Goal: Task Accomplishment & Management: Manage account settings

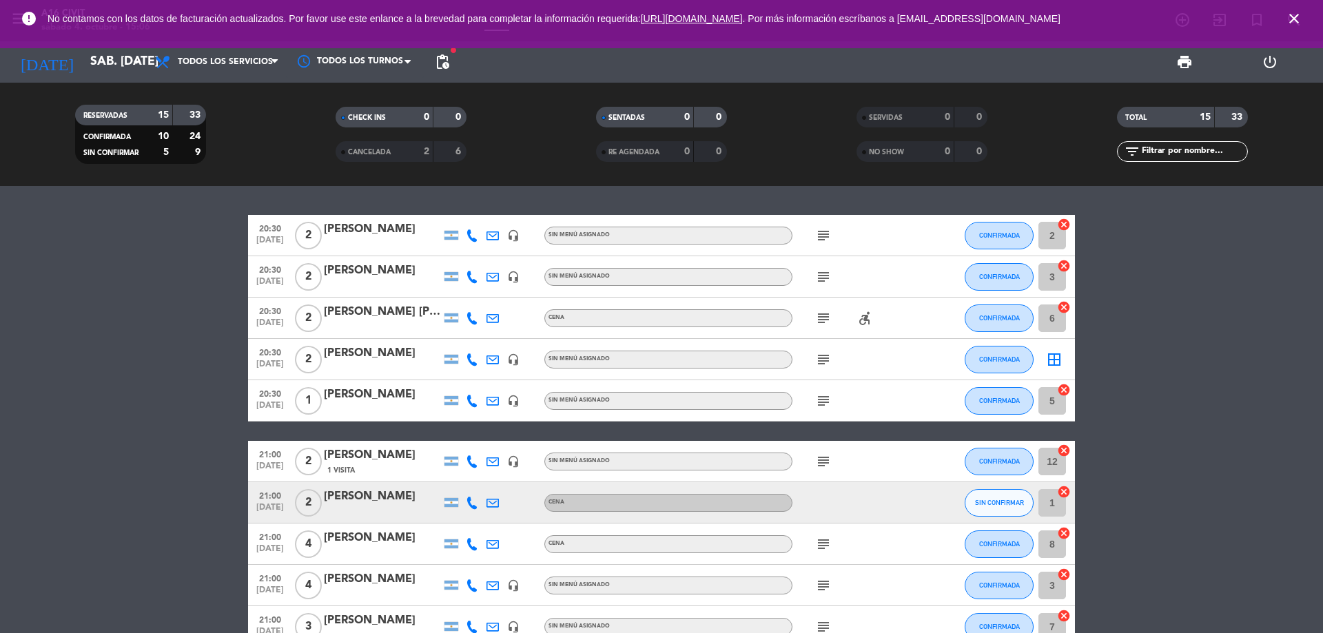
click at [1294, 23] on icon "close" at bounding box center [1294, 18] width 17 height 17
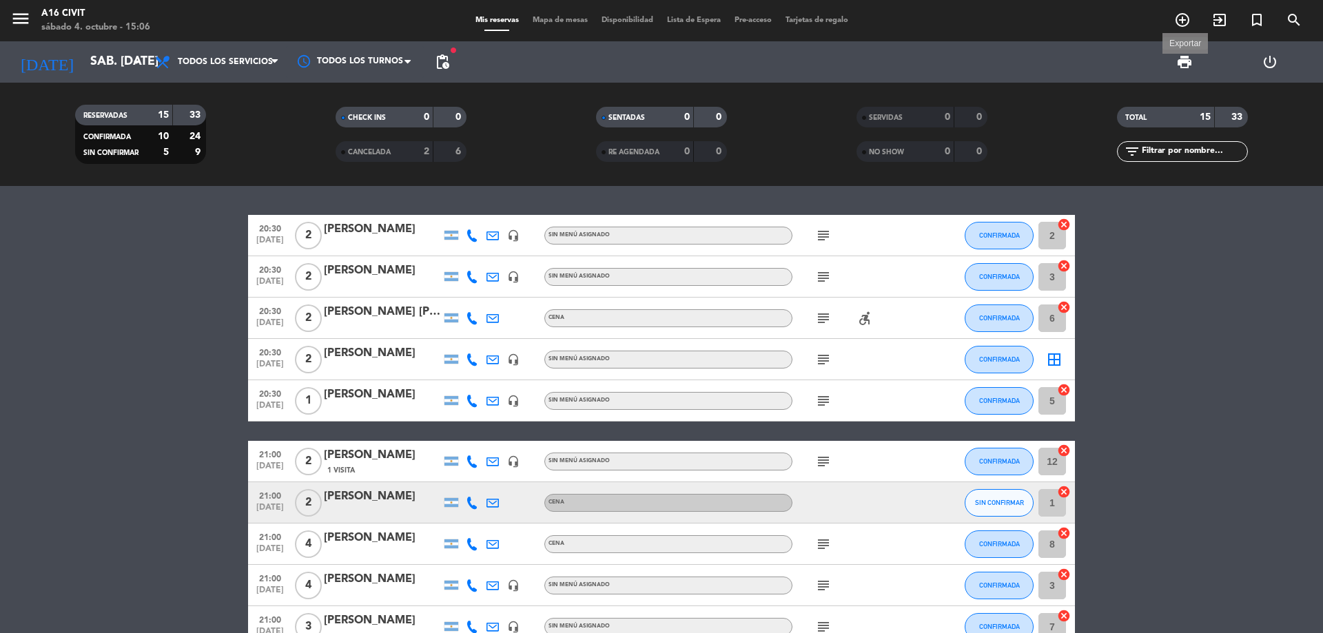
click at [1179, 59] on span "print" at bounding box center [1185, 62] width 17 height 17
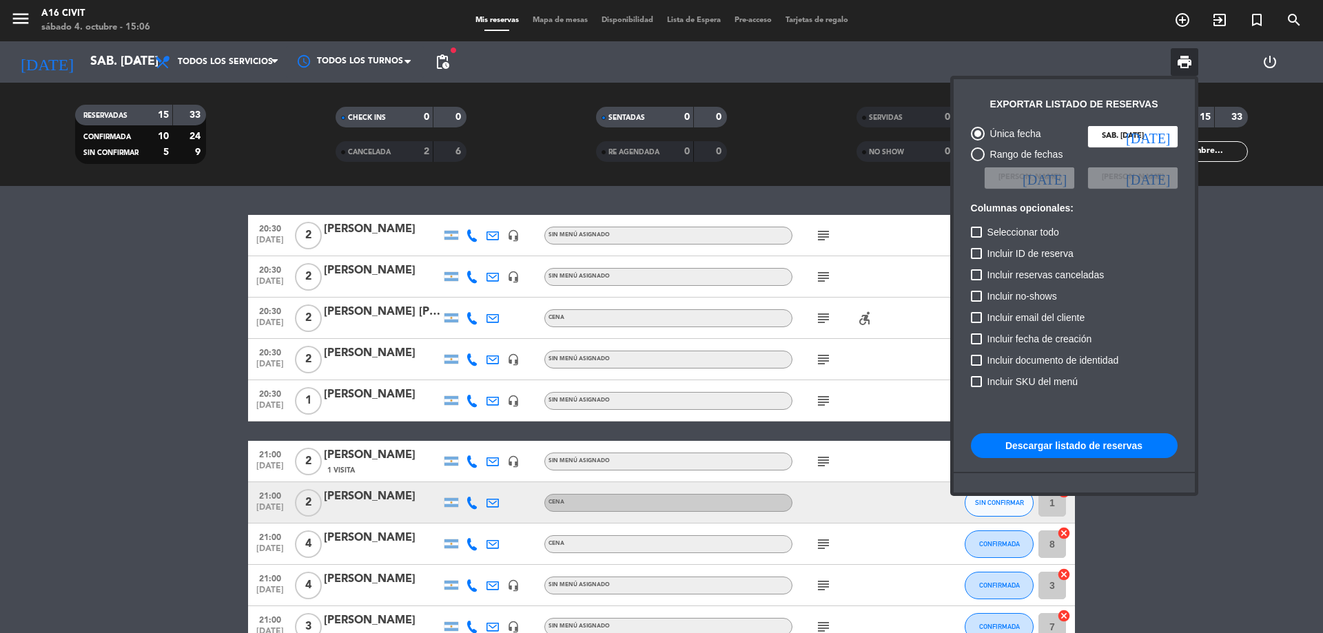
click at [1072, 450] on button "Descargar listado de reservas" at bounding box center [1074, 446] width 207 height 25
click at [1268, 398] on div at bounding box center [661, 316] width 1323 height 633
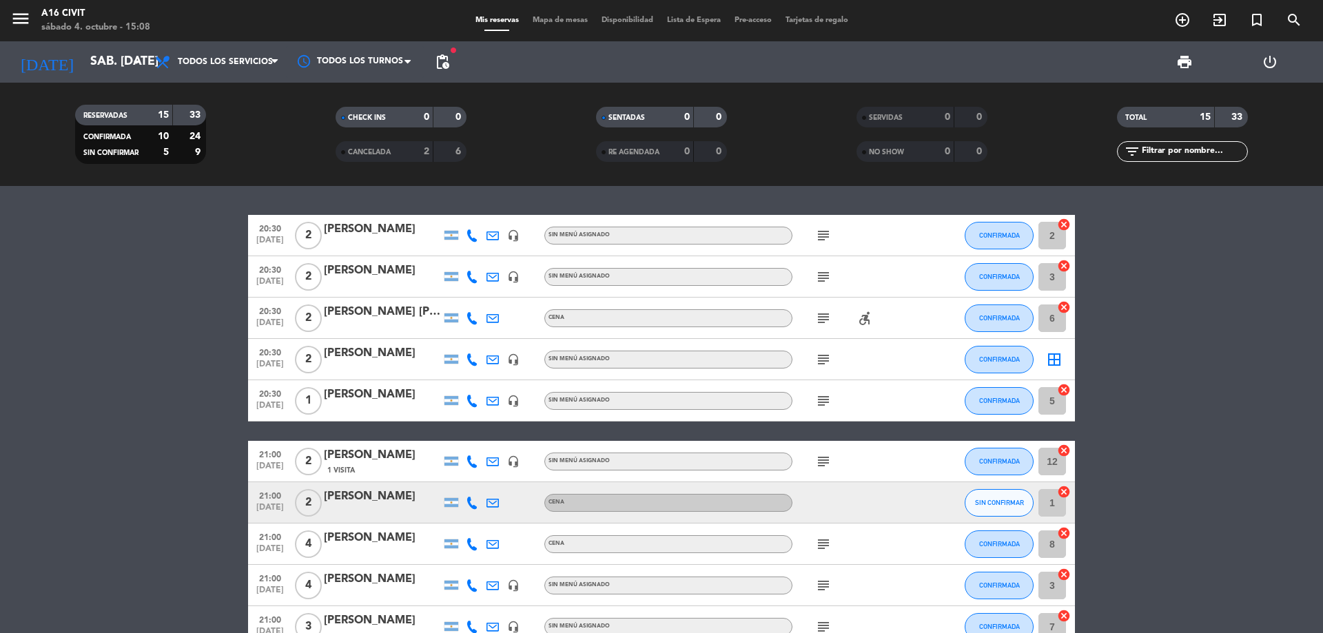
click at [861, 317] on icon "accessible_forward" at bounding box center [865, 318] width 17 height 17
click at [1181, 305] on bookings-row "20:30 [DATE] 2 [PERSON_NAME] headset_mic Sin menú asignado subject CONFIRMADA 2…" at bounding box center [661, 544] width 1323 height 659
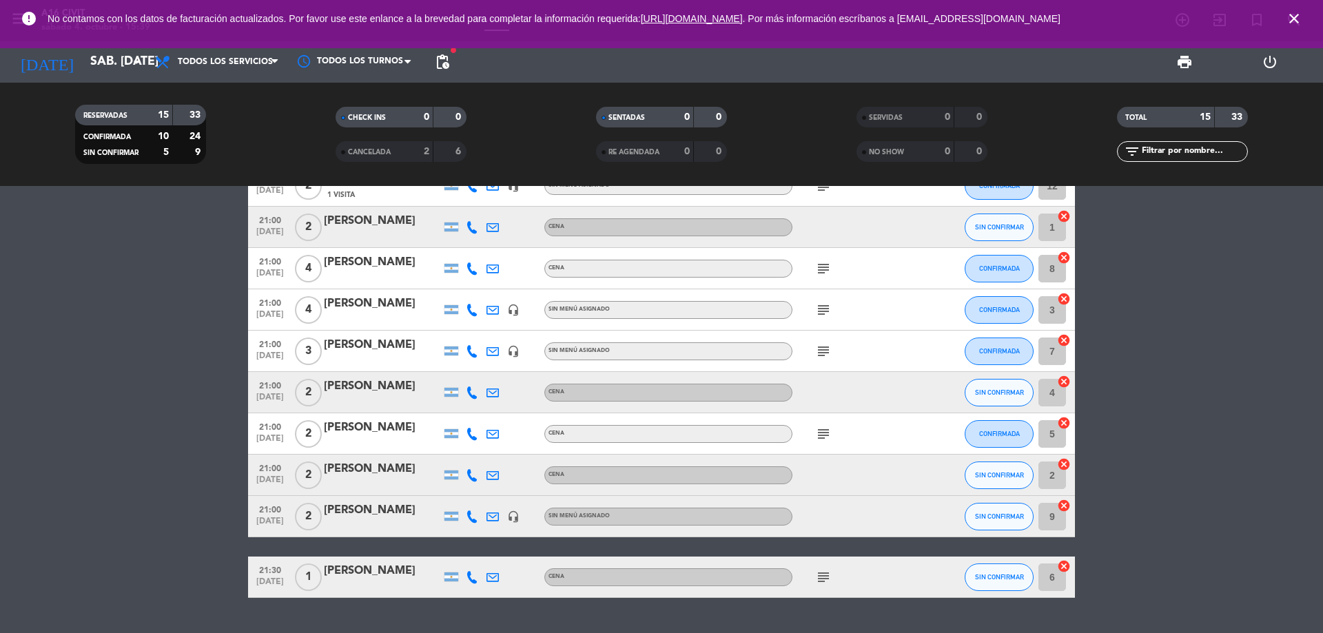
scroll to position [309, 0]
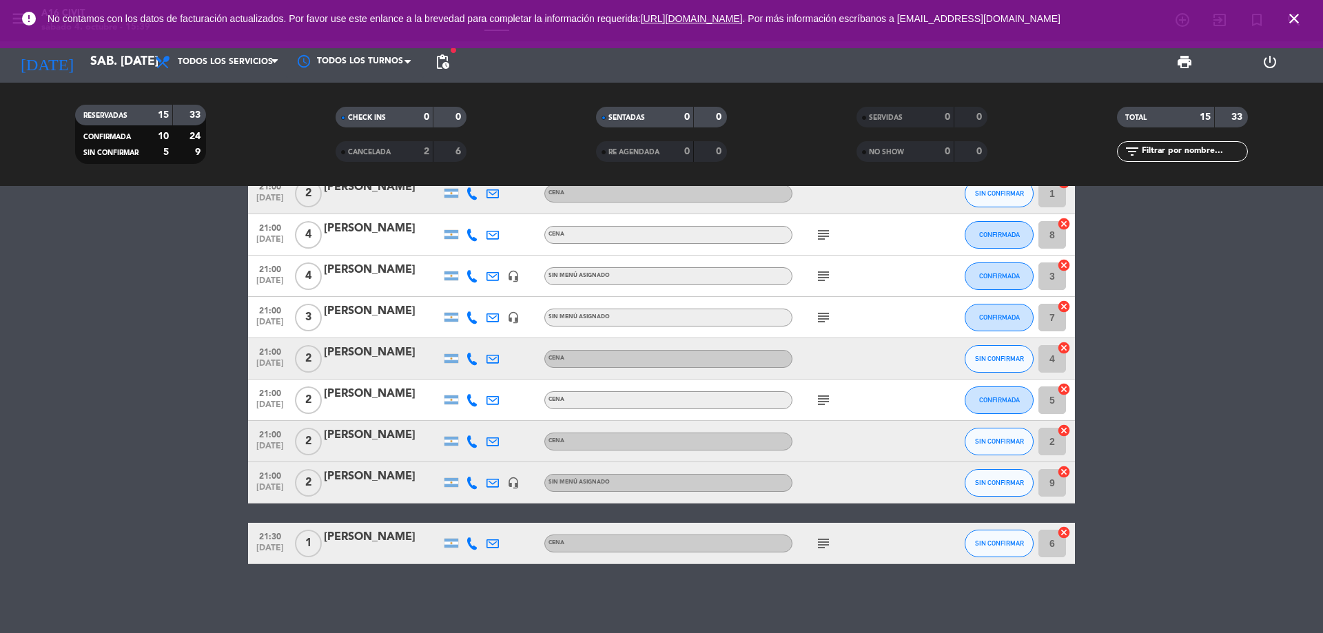
click at [822, 541] on icon "subject" at bounding box center [823, 544] width 17 height 17
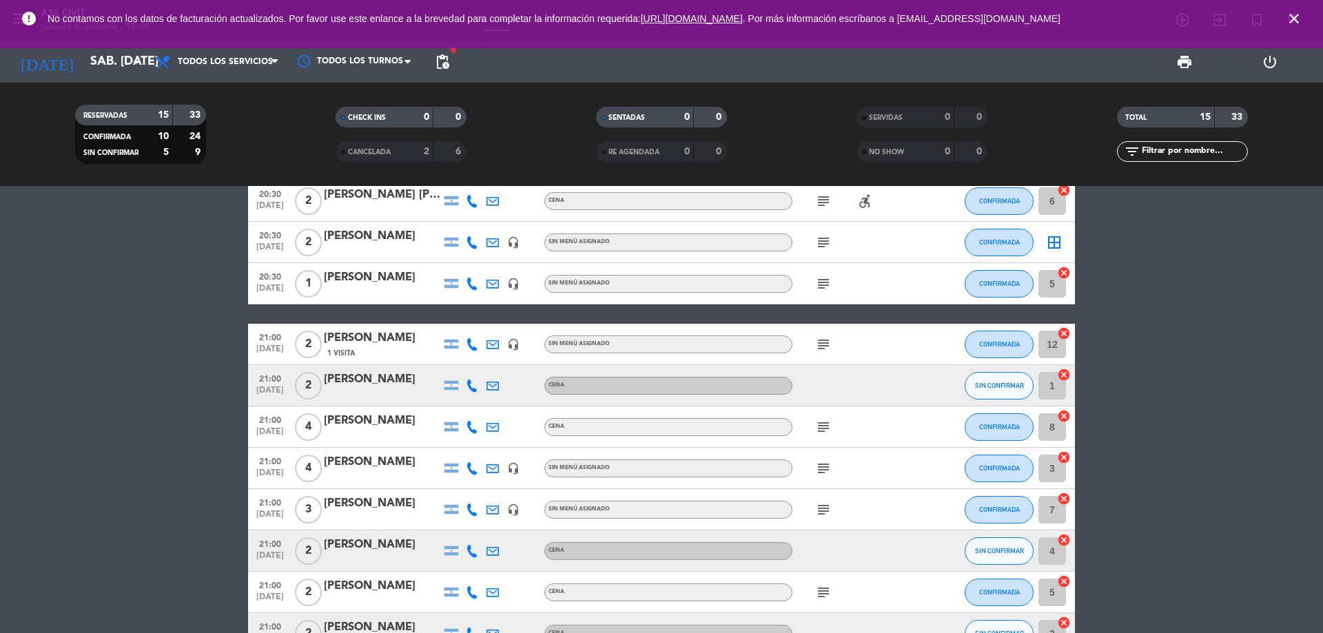
scroll to position [138, 0]
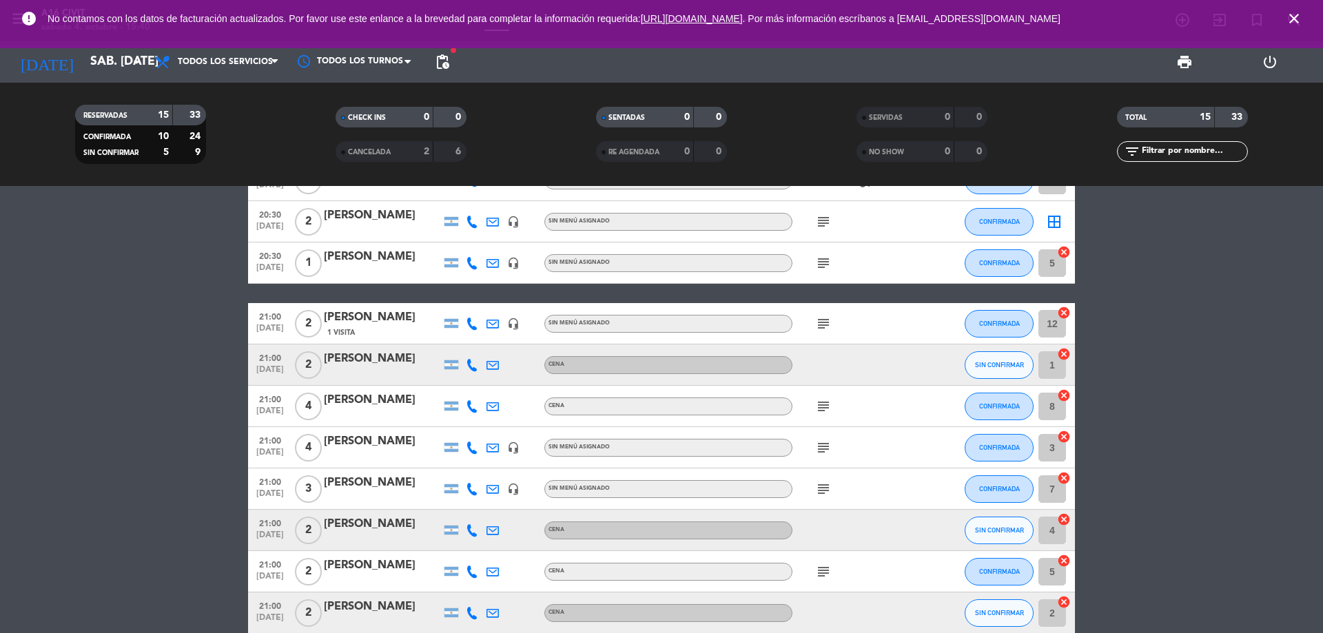
click at [824, 325] on icon "subject" at bounding box center [823, 324] width 17 height 17
click at [823, 266] on icon "subject" at bounding box center [823, 263] width 17 height 17
click at [829, 260] on icon "subject" at bounding box center [823, 263] width 17 height 17
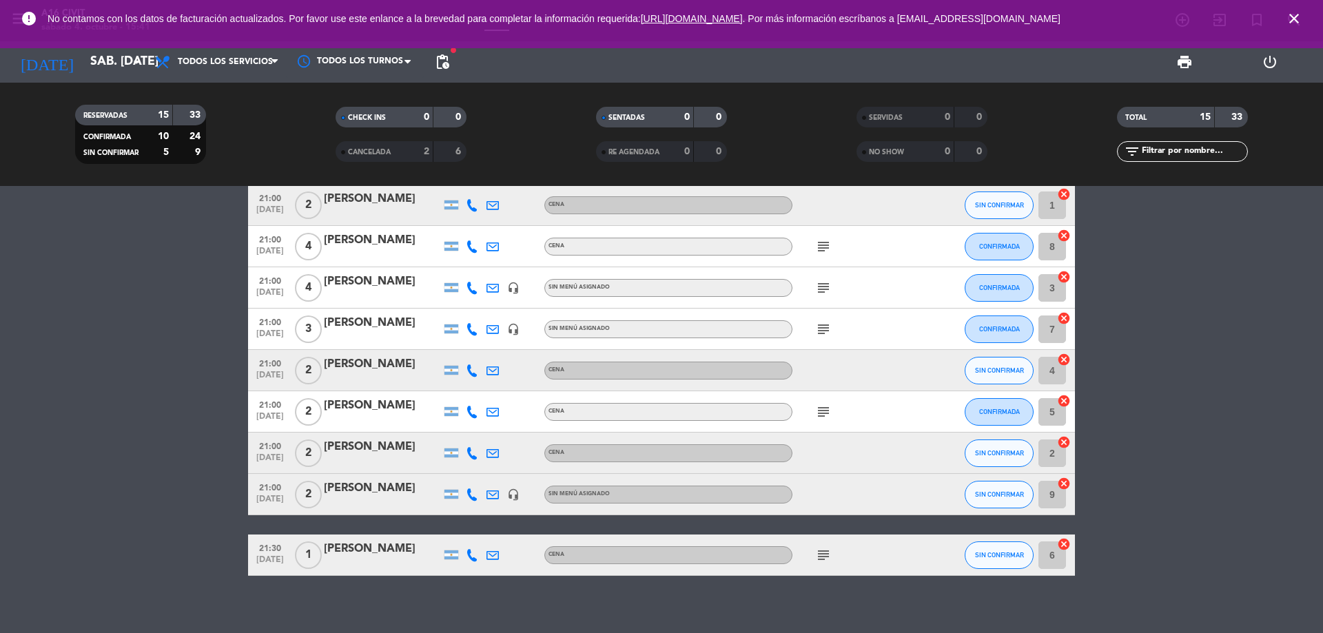
scroll to position [309, 0]
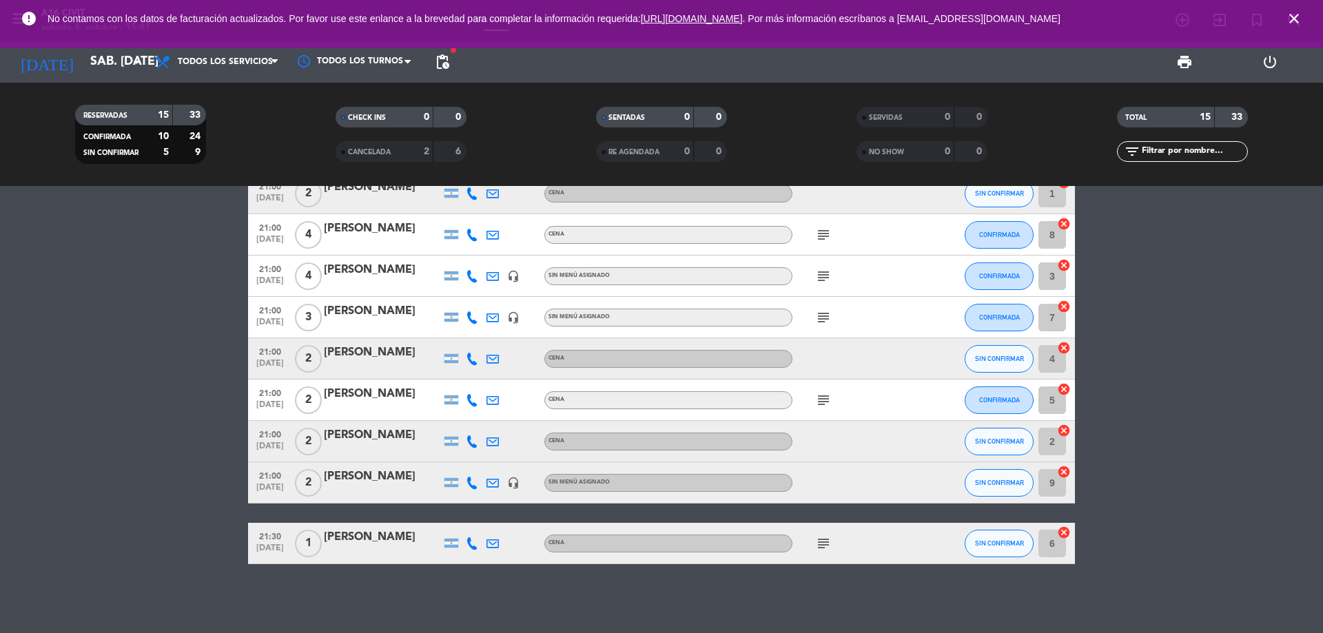
click at [815, 542] on icon "subject" at bounding box center [823, 544] width 17 height 17
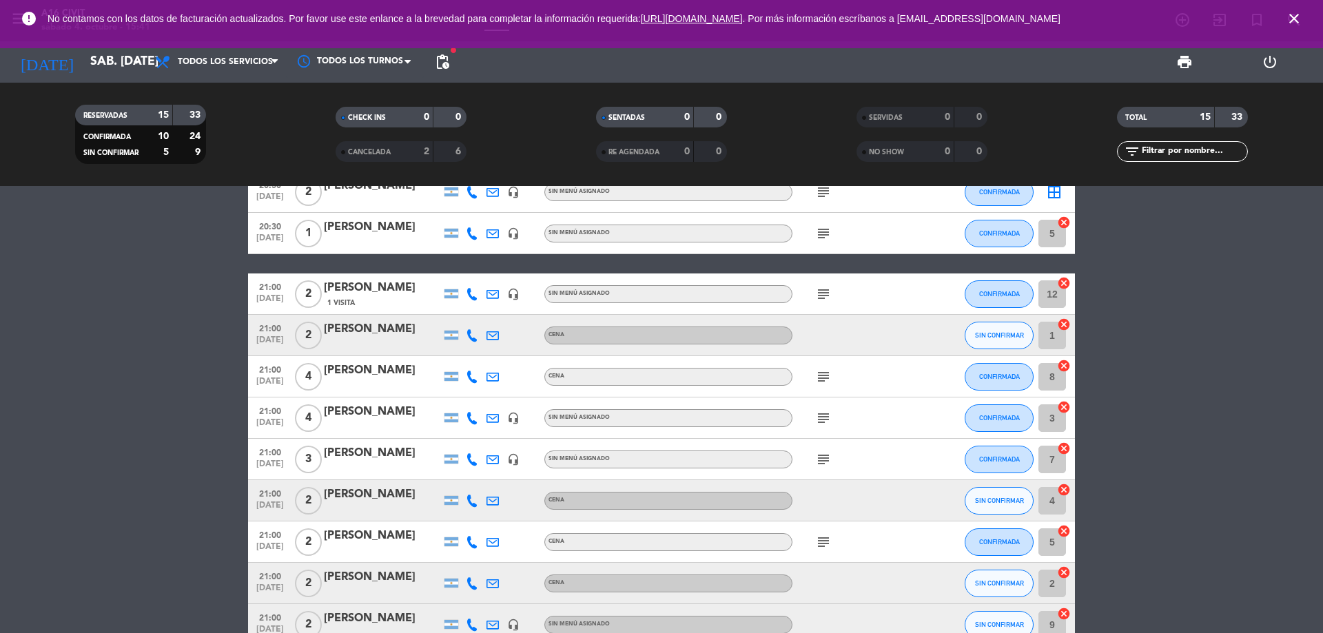
scroll to position [0, 0]
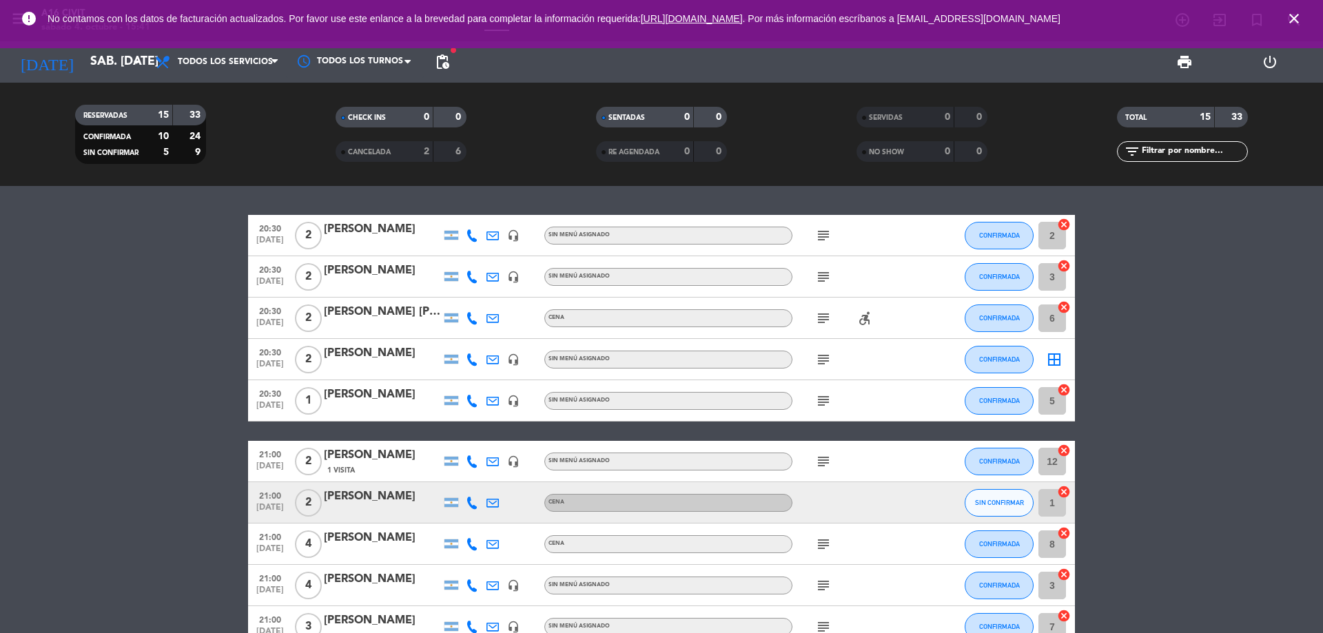
click at [826, 406] on icon "subject" at bounding box center [823, 401] width 17 height 17
click at [827, 406] on icon "subject" at bounding box center [823, 401] width 17 height 17
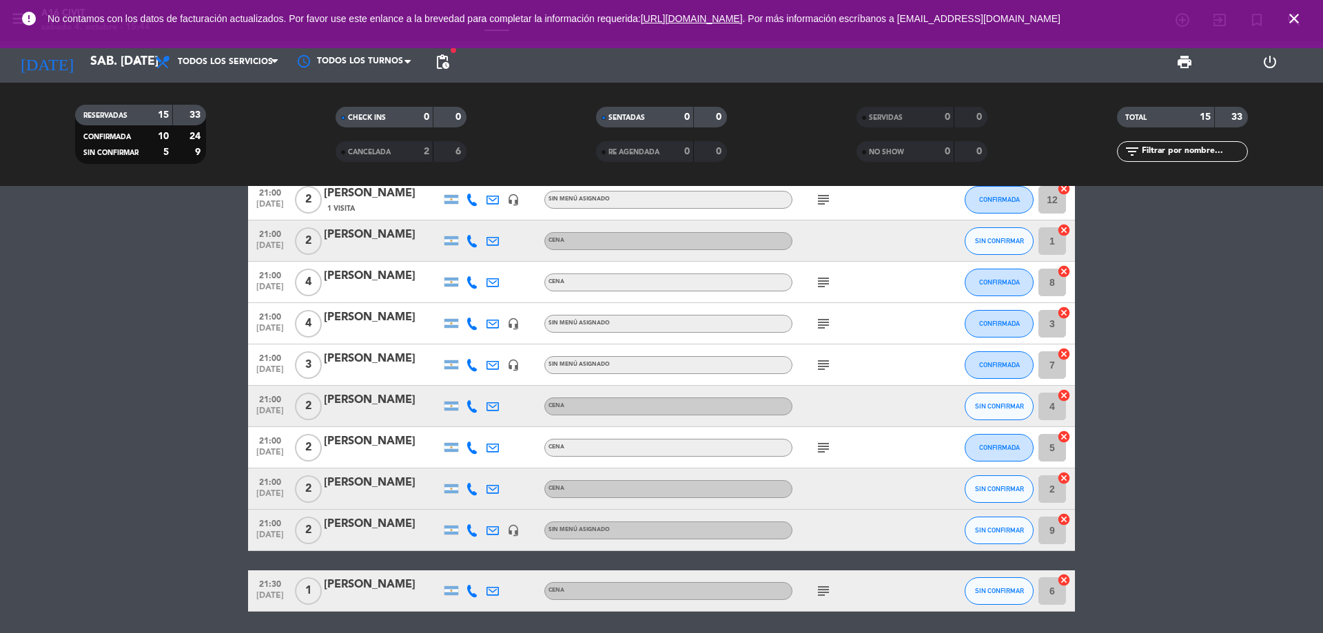
scroll to position [309, 0]
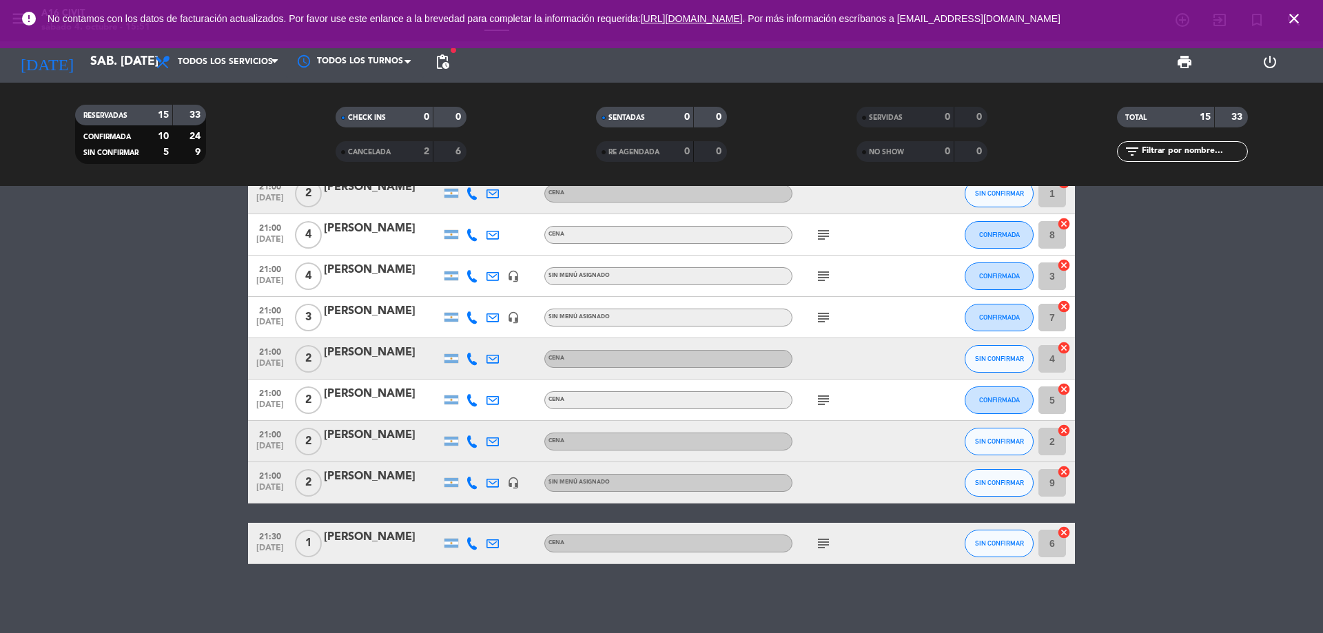
click at [1292, 26] on icon "close" at bounding box center [1294, 18] width 17 height 17
click at [820, 542] on icon "subject" at bounding box center [823, 544] width 17 height 17
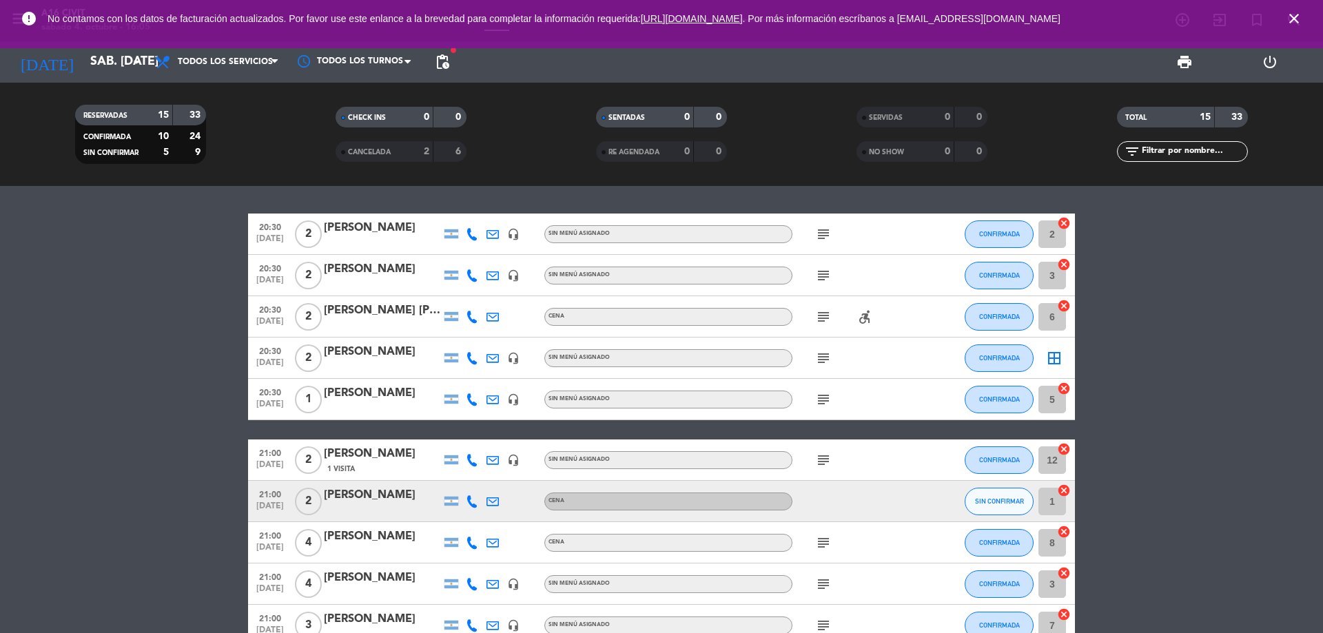
scroll to position [0, 0]
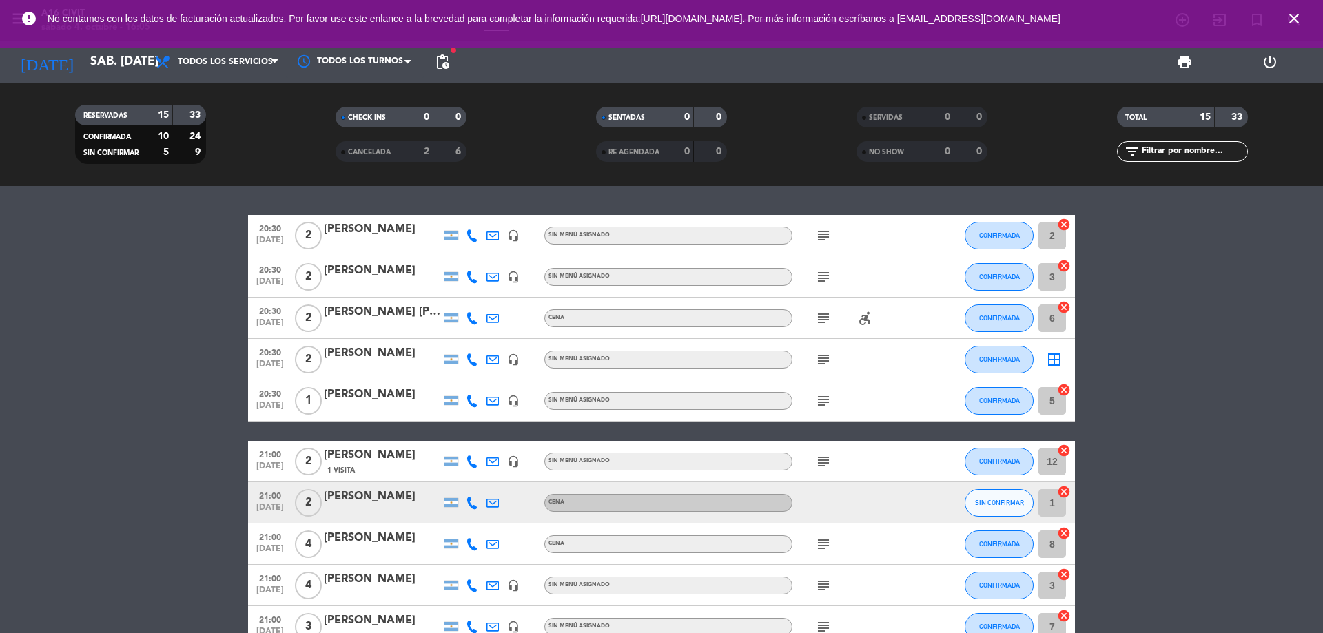
click at [829, 405] on icon "subject" at bounding box center [823, 401] width 17 height 17
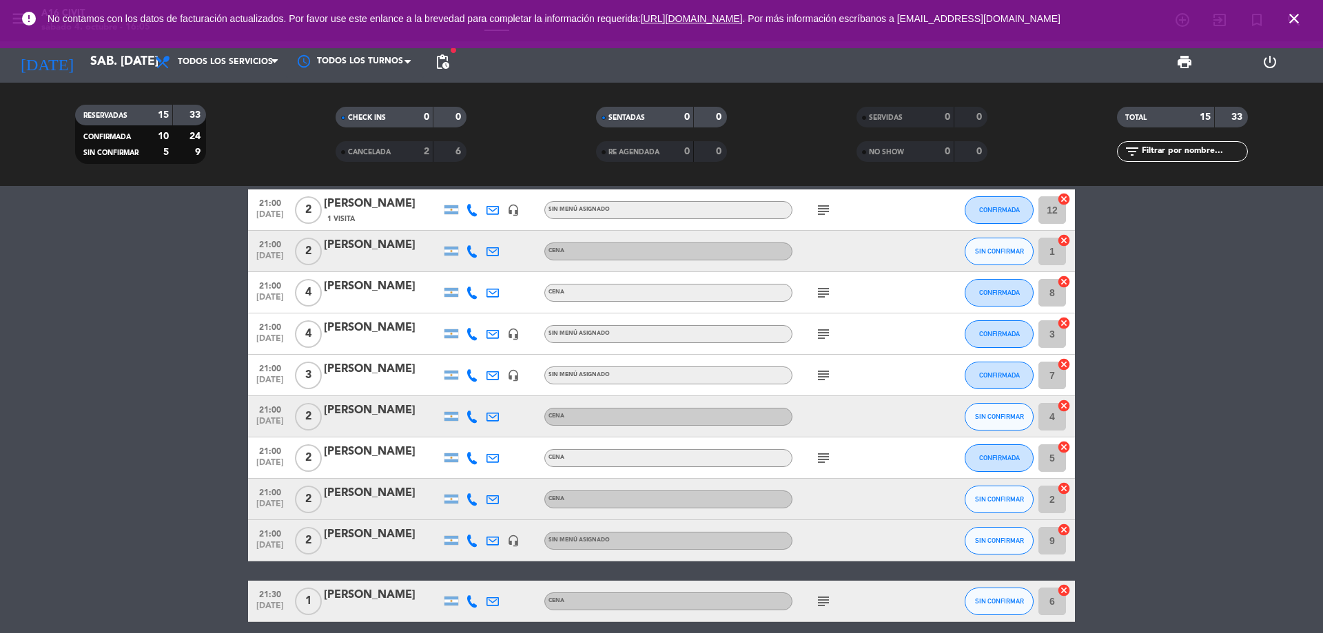
scroll to position [276, 0]
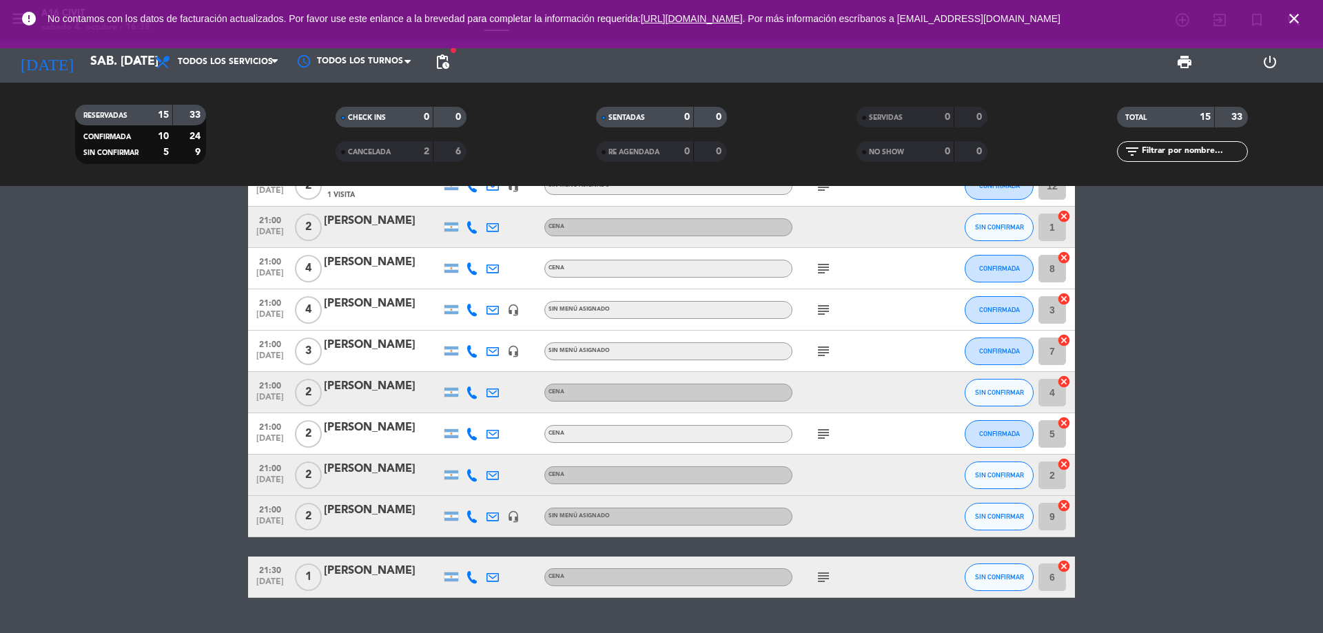
click at [1290, 19] on icon "close" at bounding box center [1294, 18] width 17 height 17
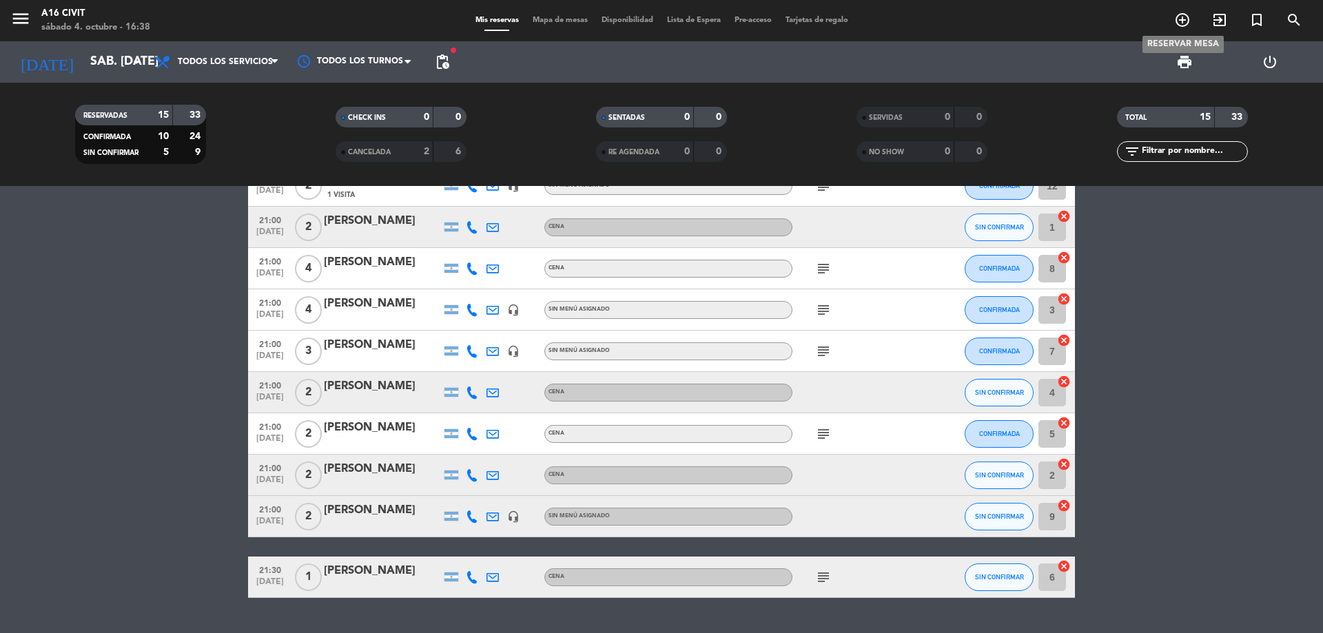
click at [1184, 26] on icon "add_circle_outline" at bounding box center [1183, 20] width 17 height 17
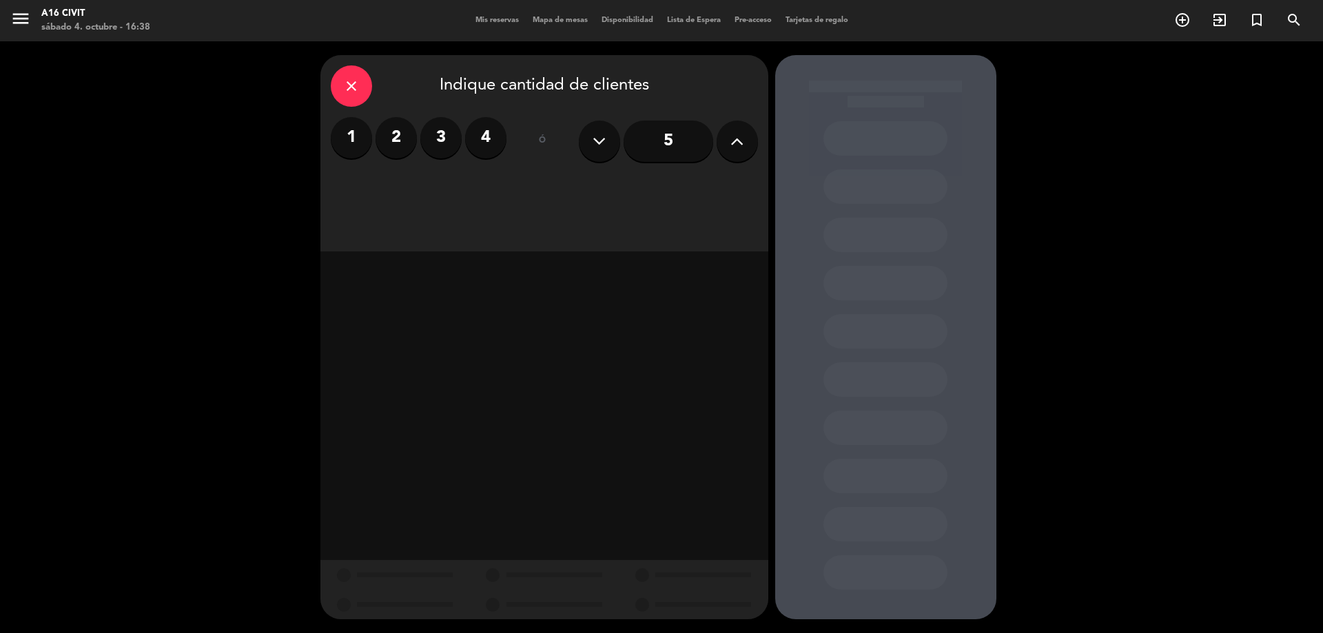
click at [350, 143] on label "1" at bounding box center [351, 137] width 41 height 41
click at [686, 192] on div "Cena" at bounding box center [705, 189] width 104 height 28
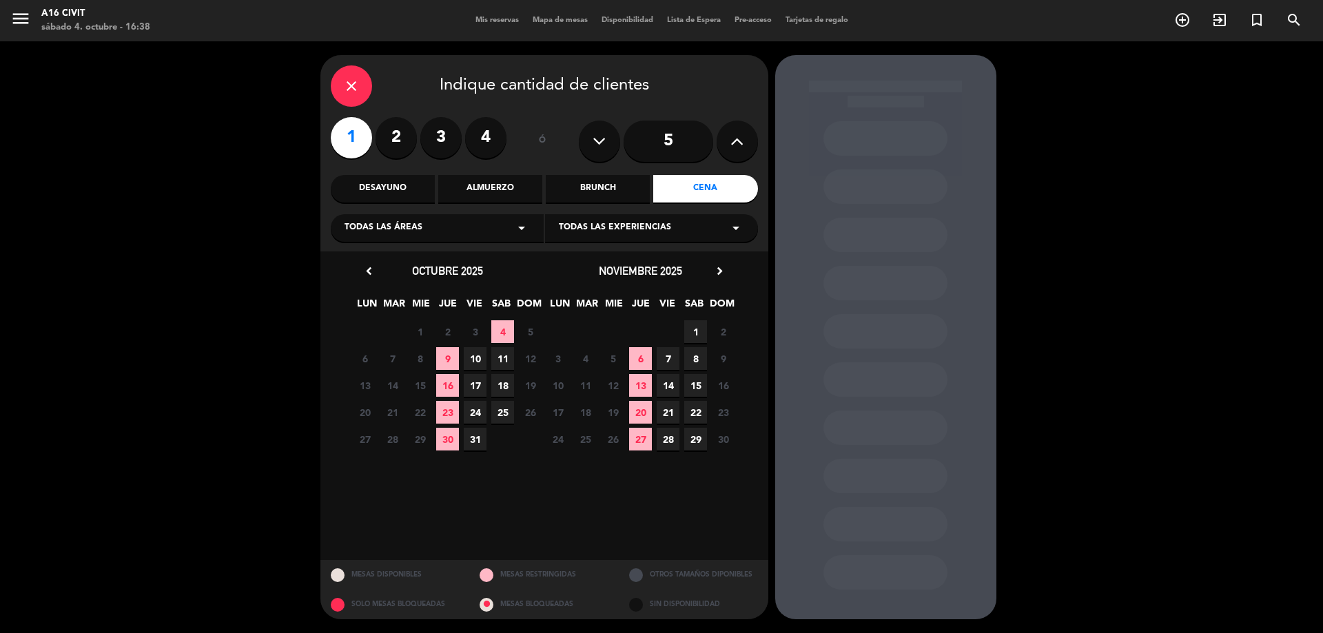
click at [503, 332] on span "4" at bounding box center [502, 332] width 23 height 23
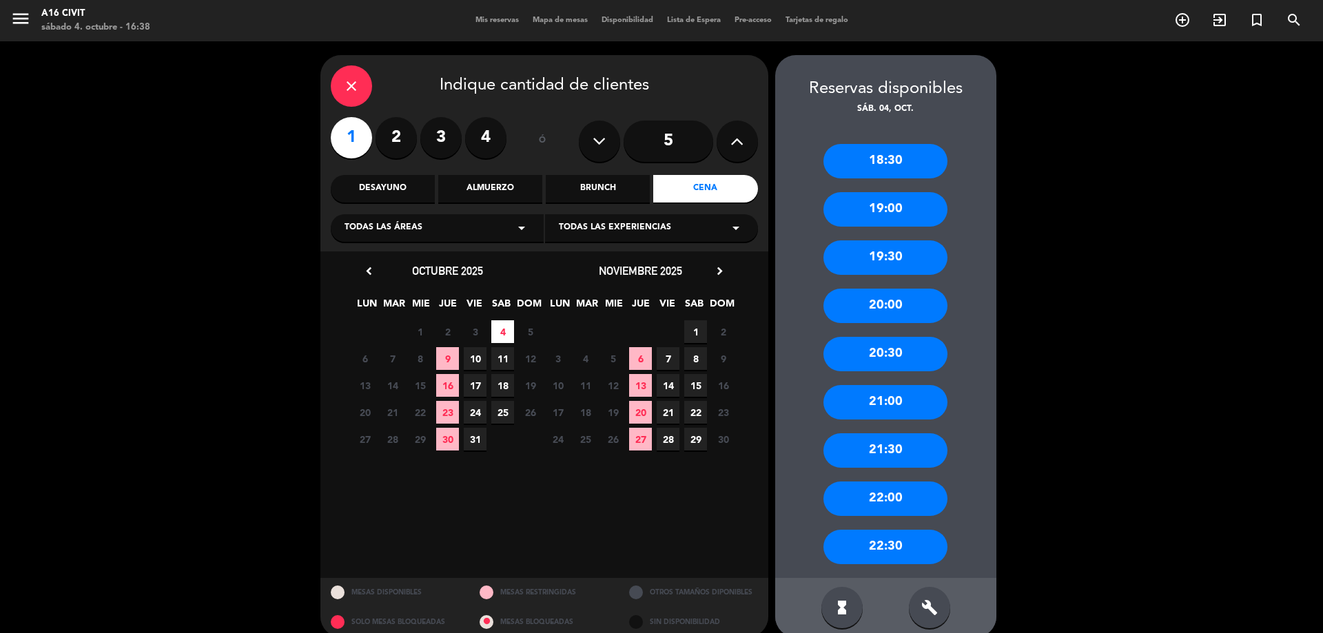
click at [886, 360] on div "20:30" at bounding box center [886, 354] width 124 height 34
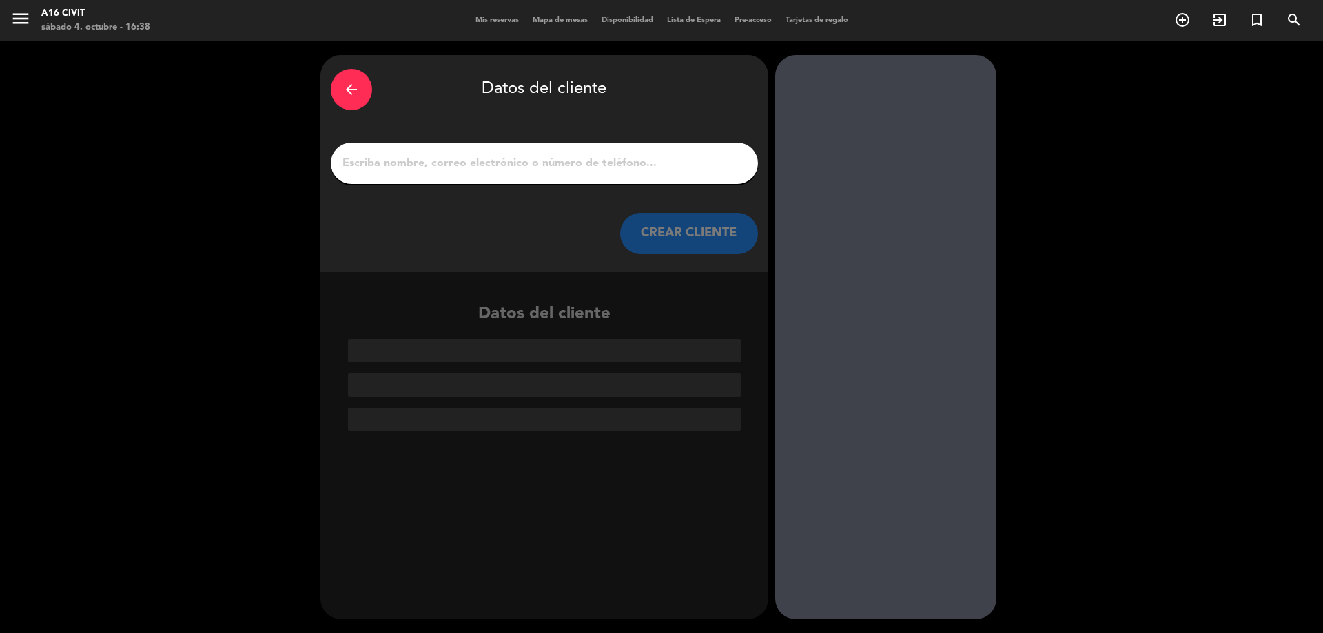
click at [553, 156] on input "1" at bounding box center [544, 163] width 407 height 19
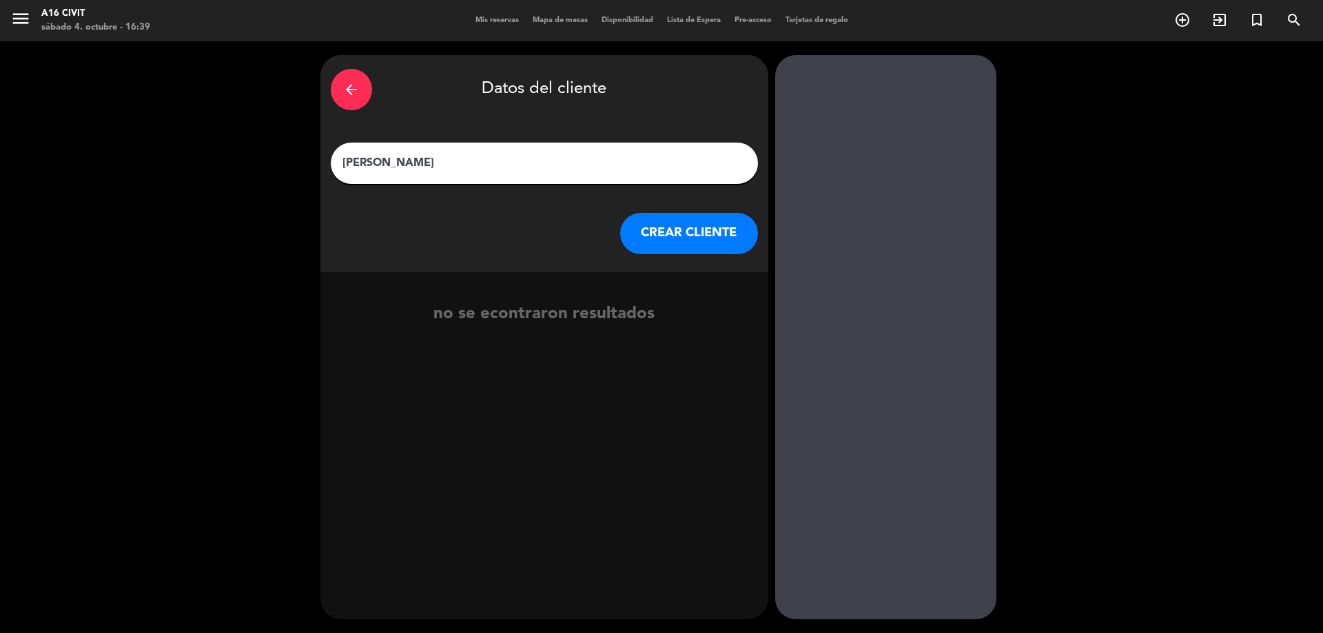
click at [347, 163] on input "[PERSON_NAME]" at bounding box center [544, 163] width 407 height 19
type input "[PERSON_NAME]"
drag, startPoint x: 673, startPoint y: 231, endPoint x: 678, endPoint y: 225, distance: 7.5
click at [678, 225] on button "CREAR CLIENTE" at bounding box center [689, 233] width 138 height 41
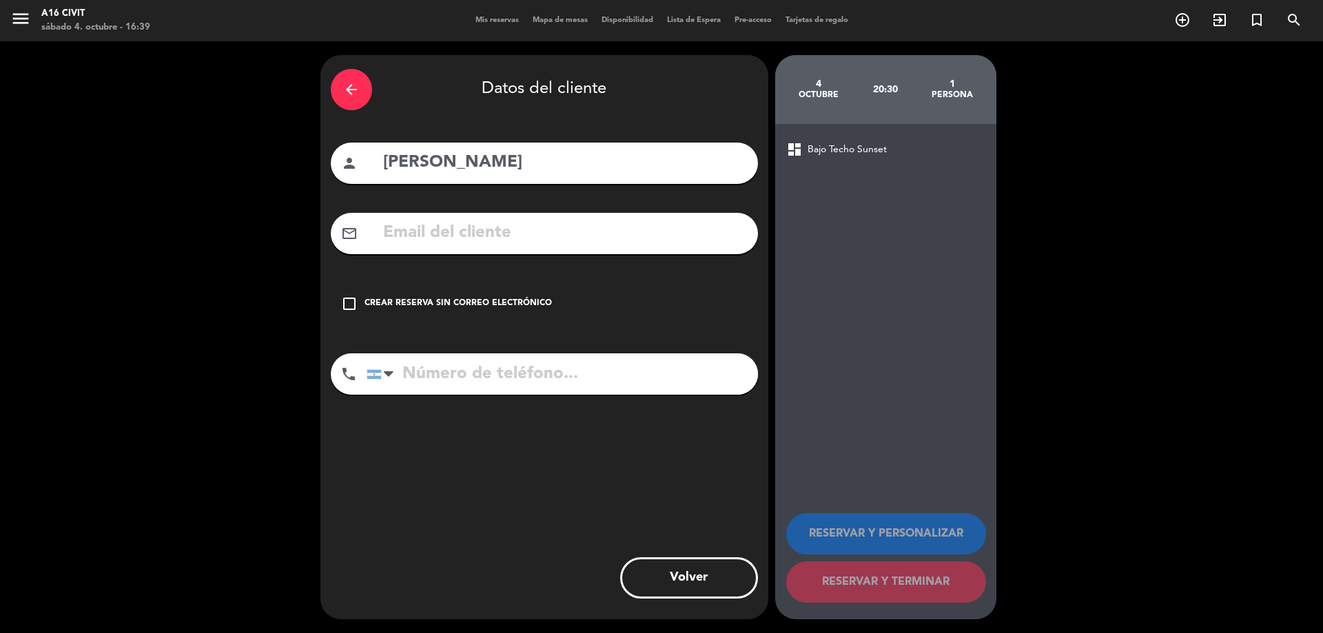
click at [576, 237] on input "text" at bounding box center [565, 233] width 366 height 28
paste input "[EMAIL_ADDRESS][DOMAIN_NAME]"
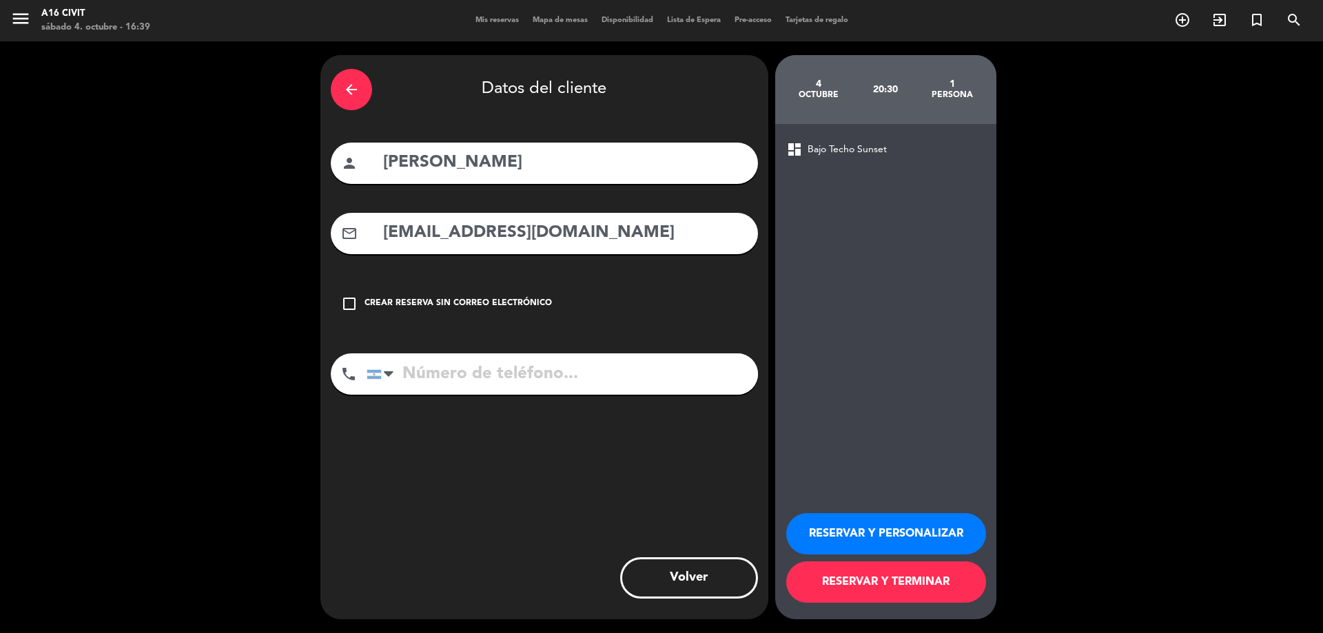
type input "[EMAIL_ADDRESS][DOMAIN_NAME]"
click at [456, 365] on input "tel" at bounding box center [563, 374] width 392 height 41
type input "2616157265"
click at [891, 532] on button "RESERVAR Y PERSONALIZAR" at bounding box center [886, 534] width 200 height 41
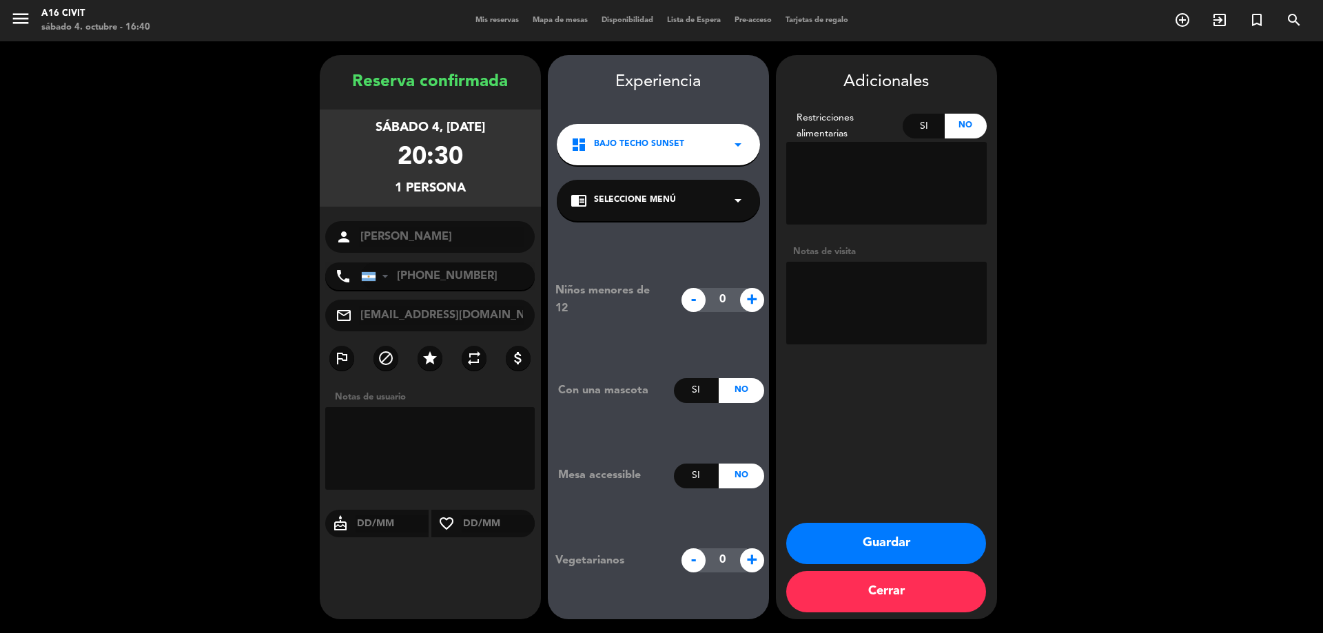
click at [894, 602] on button "Cerrar" at bounding box center [886, 591] width 200 height 41
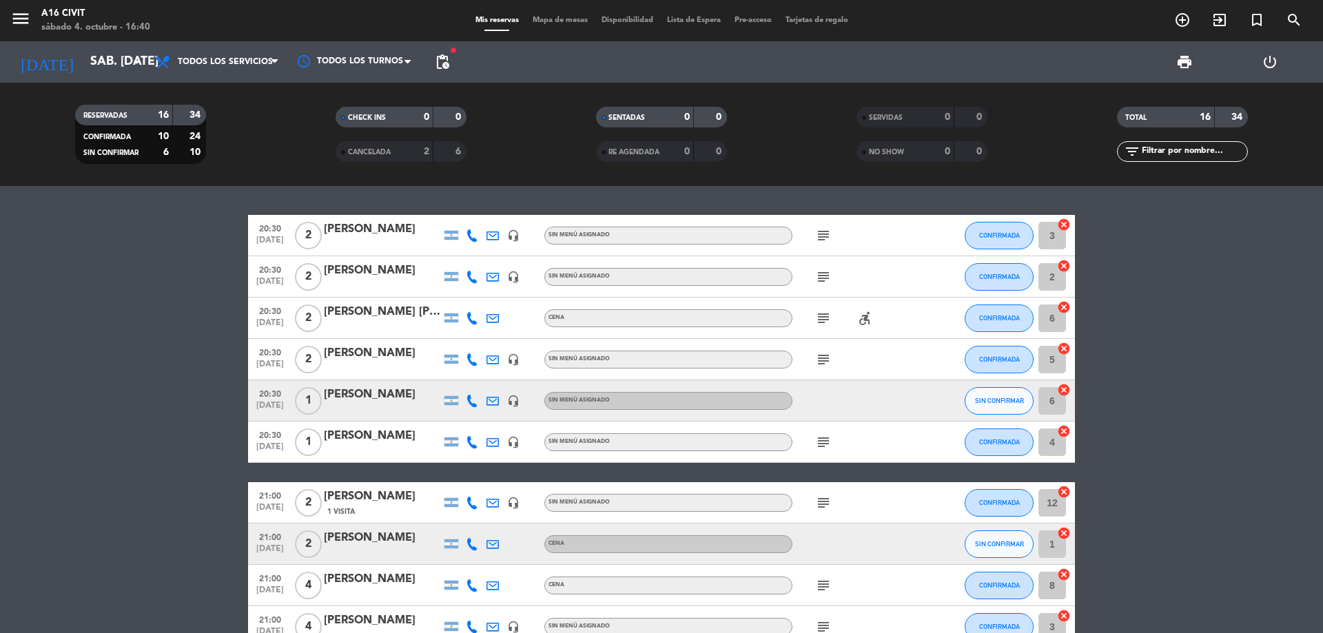
click at [386, 282] on div at bounding box center [382, 286] width 117 height 11
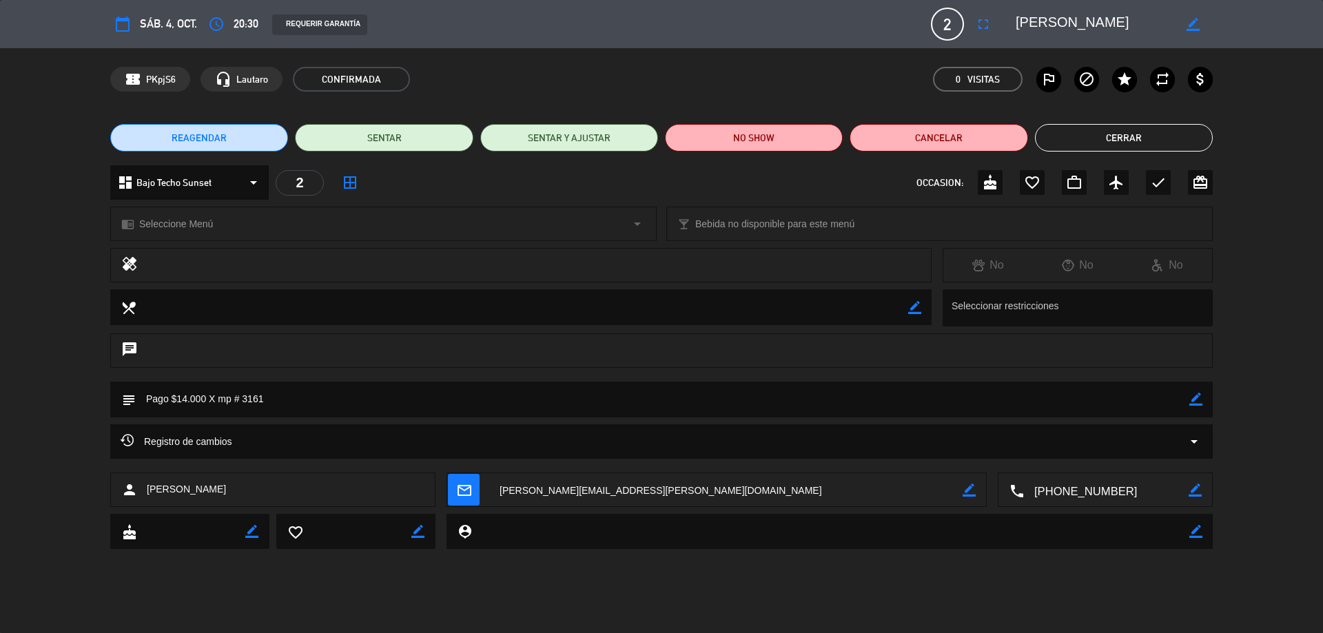
click at [1093, 142] on button "Cerrar" at bounding box center [1124, 138] width 178 height 28
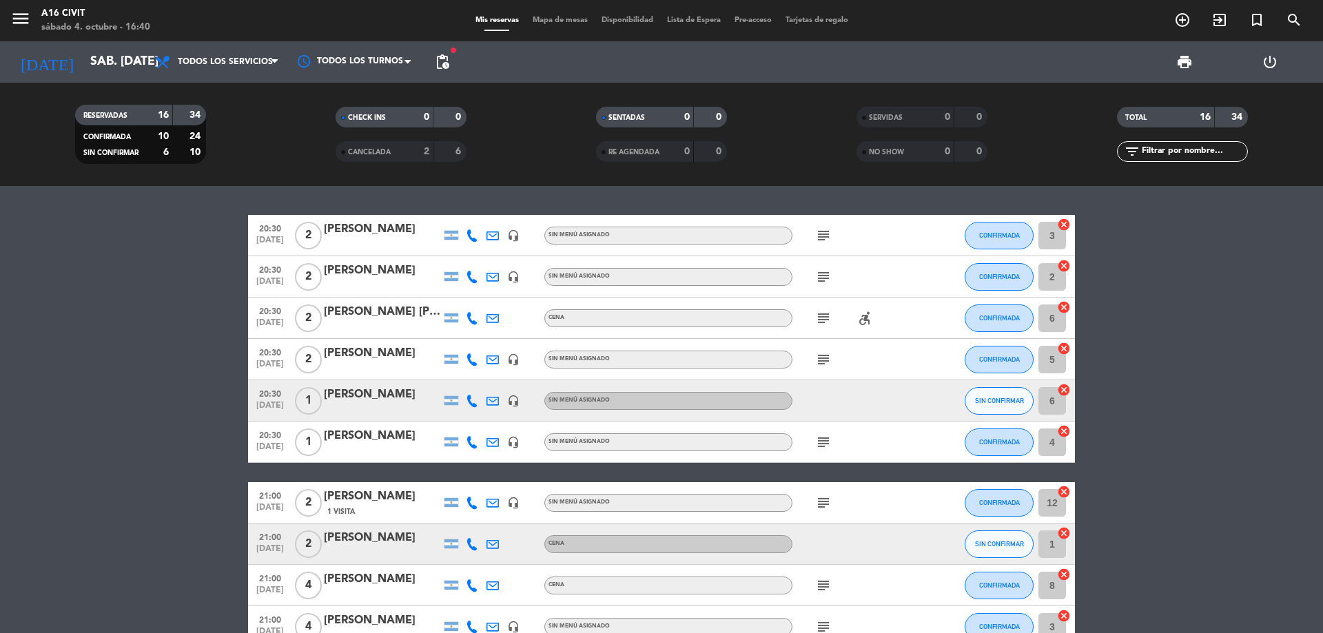
click at [427, 410] on div at bounding box center [382, 410] width 117 height 11
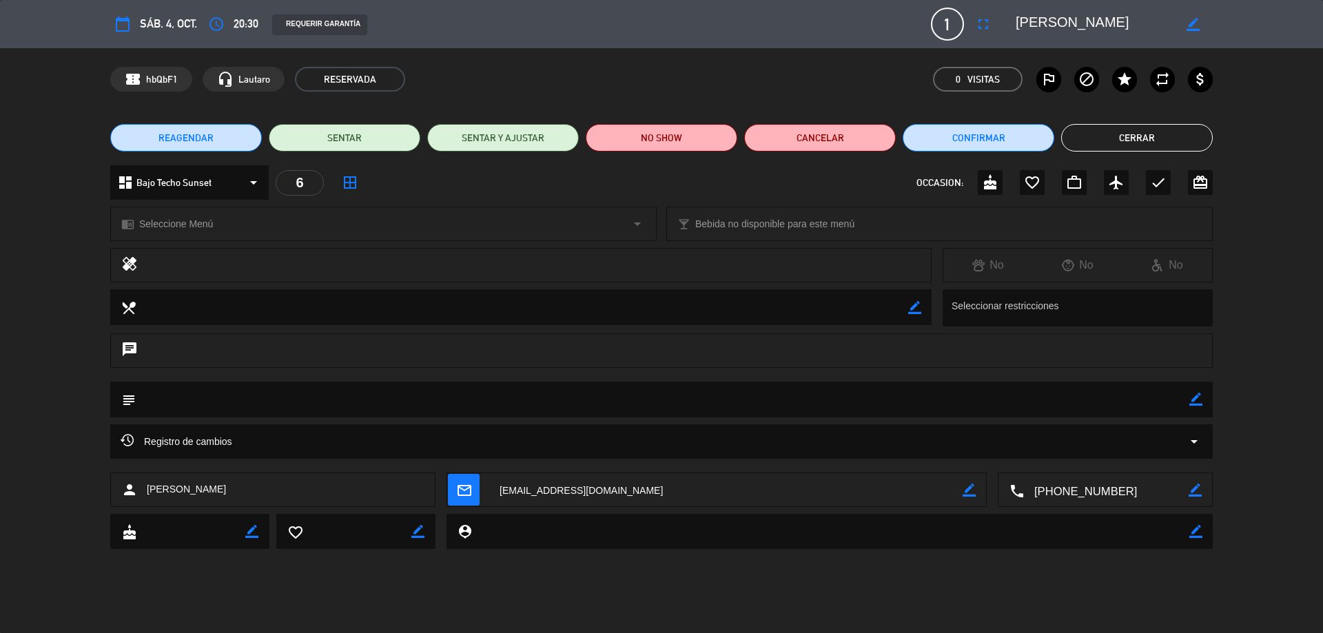
click at [285, 398] on textarea at bounding box center [663, 399] width 1054 height 35
click at [199, 400] on textarea at bounding box center [663, 399] width 1054 height 35
click at [198, 400] on textarea at bounding box center [663, 399] width 1054 height 35
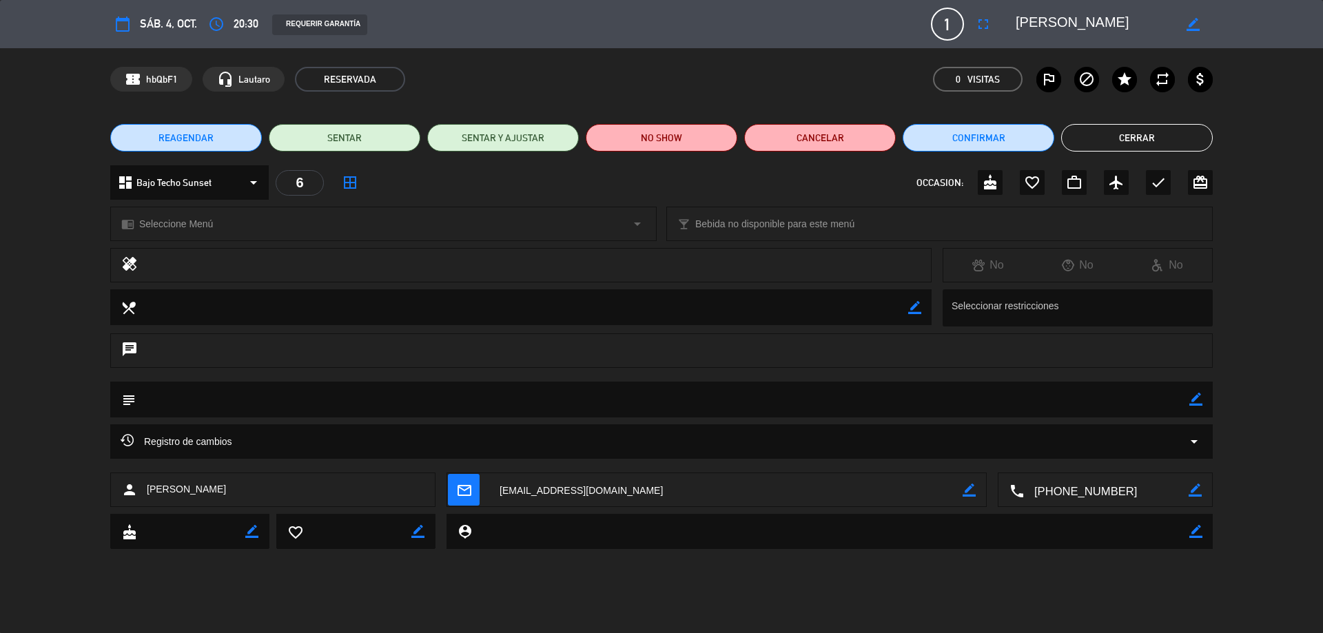
click at [1192, 405] on icon "border_color" at bounding box center [1196, 399] width 13 height 13
type textarea "A"
type textarea "a"
click at [1019, 136] on button "Confirmar" at bounding box center [979, 138] width 152 height 28
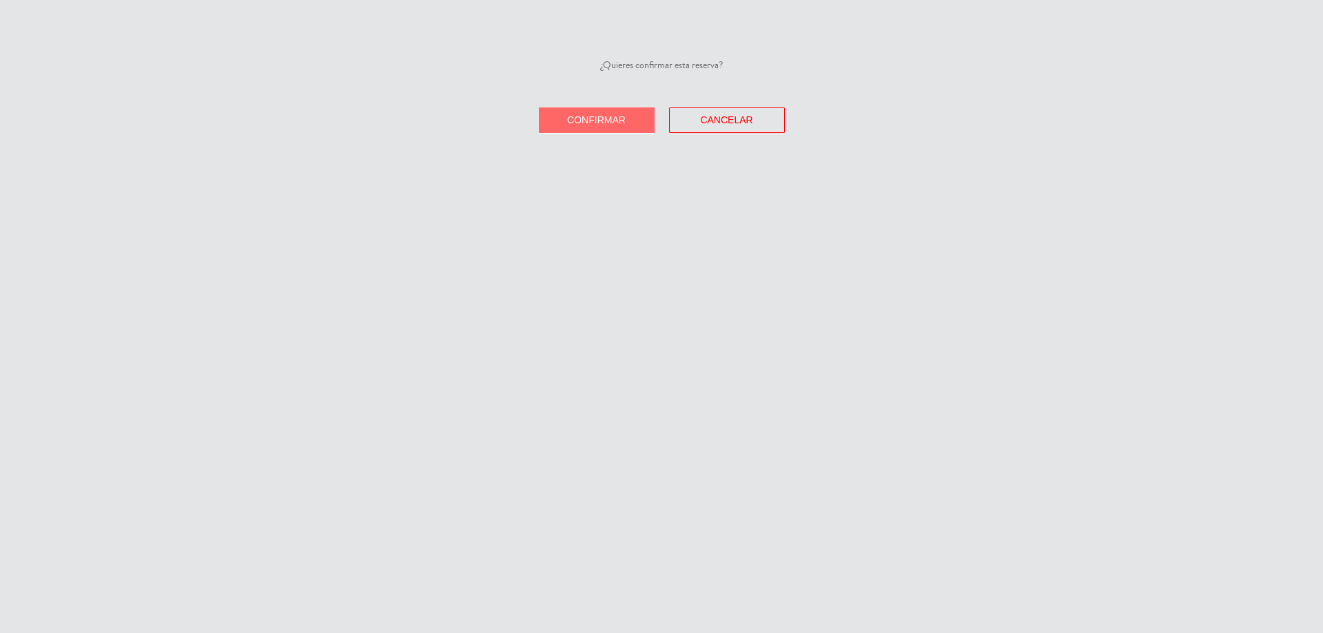
click at [583, 124] on span "Confirmar" at bounding box center [596, 119] width 59 height 11
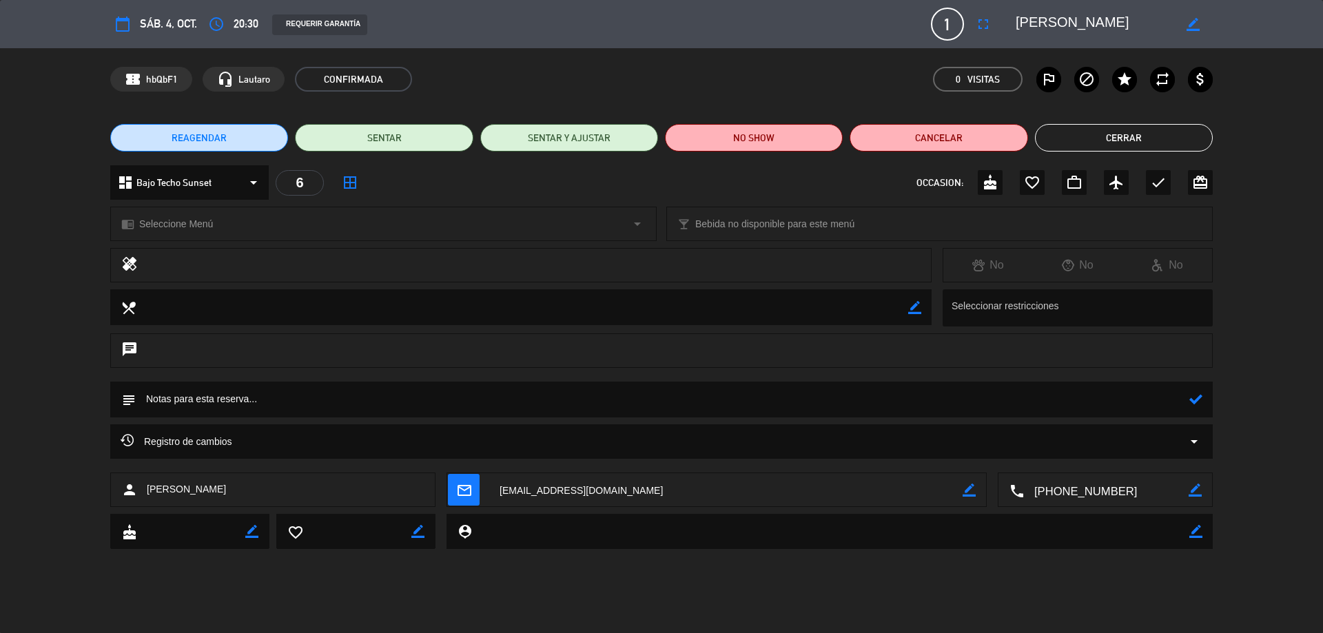
click at [1156, 143] on button "Cerrar" at bounding box center [1124, 138] width 178 height 28
